Goal: Transaction & Acquisition: Download file/media

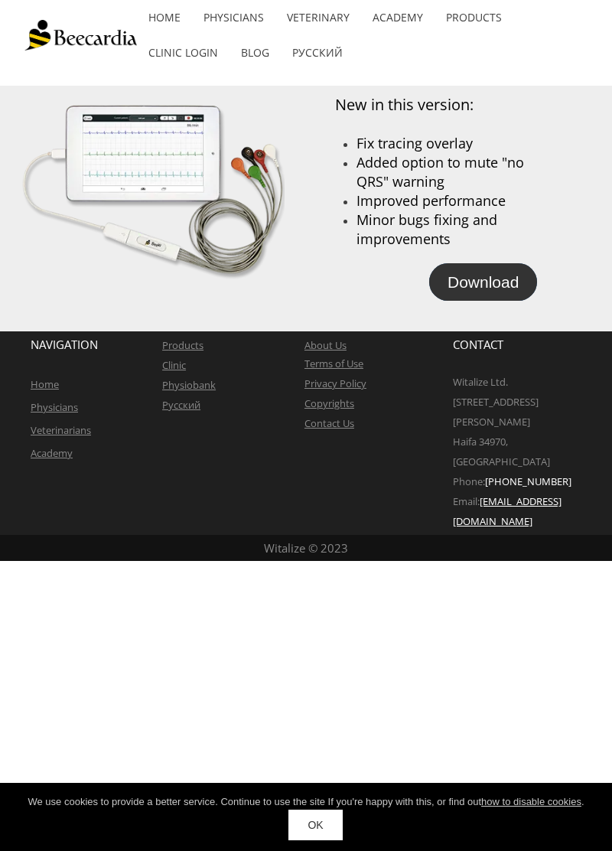
click at [499, 286] on span "Download" at bounding box center [483, 282] width 71 height 18
click at [487, 291] on span "Download" at bounding box center [483, 282] width 71 height 18
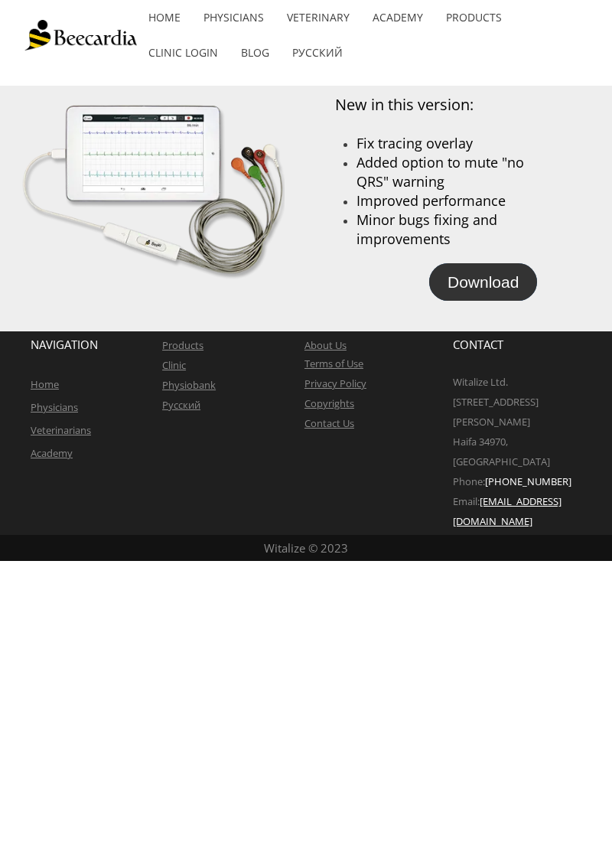
click at [485, 291] on span "Download" at bounding box center [483, 282] width 71 height 18
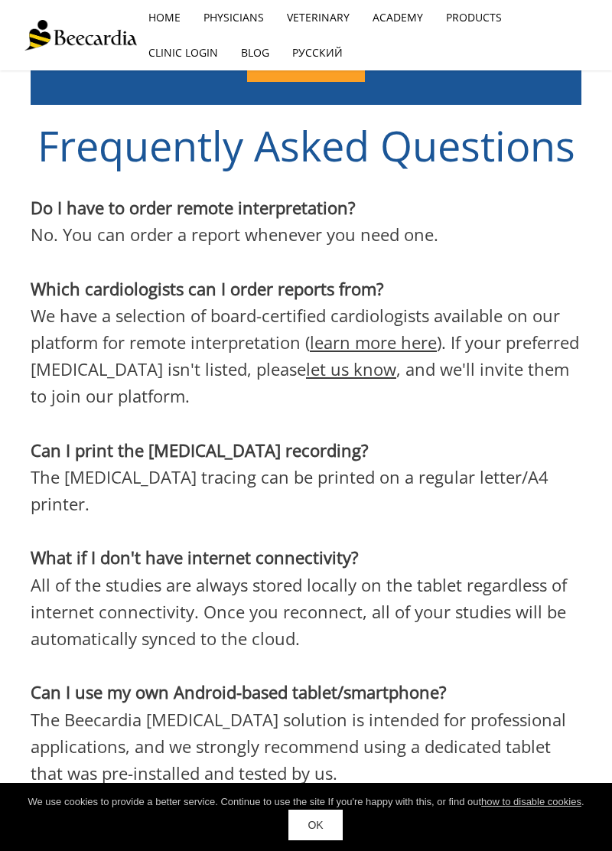
scroll to position [4341, 0]
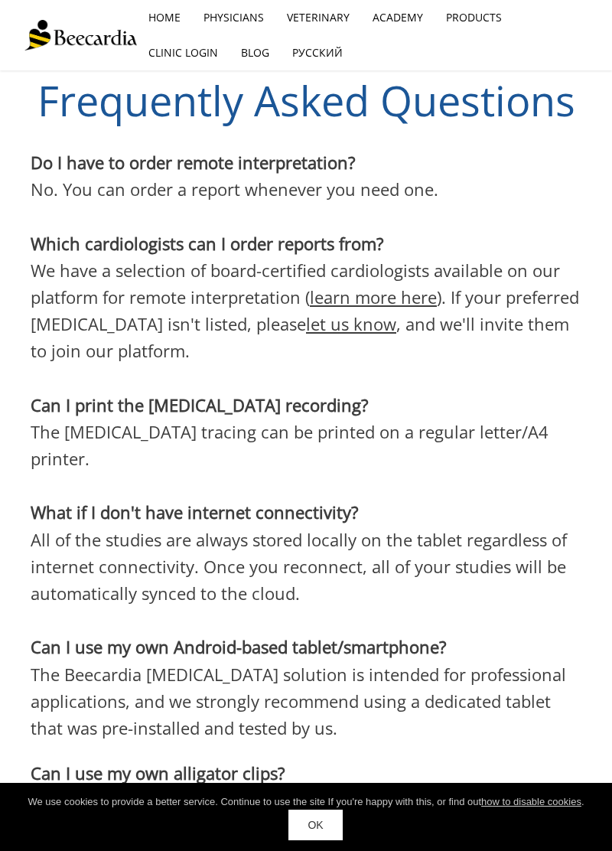
scroll to position [4402, 0]
